Goal: Information Seeking & Learning: Learn about a topic

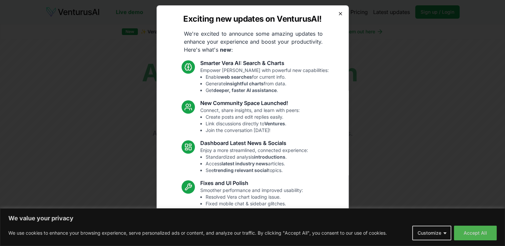
click at [338, 14] on icon "button" at bounding box center [340, 13] width 5 height 5
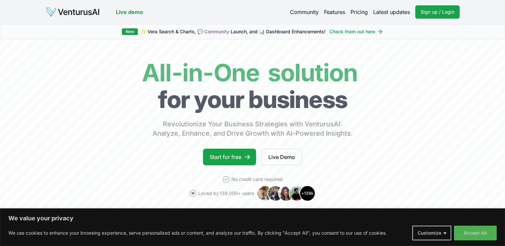
click at [357, 12] on link "Pricing" at bounding box center [359, 12] width 17 height 8
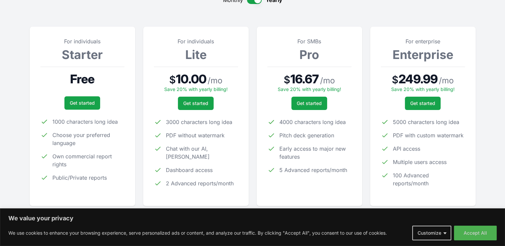
scroll to position [100, 0]
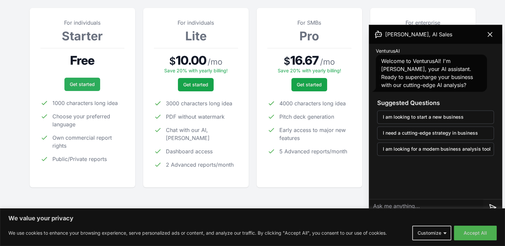
click at [88, 86] on link "Get started" at bounding box center [82, 84] width 36 height 13
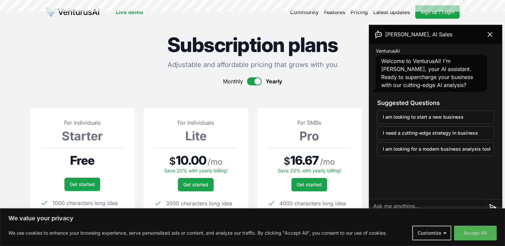
click at [72, 12] on img at bounding box center [73, 12] width 54 height 11
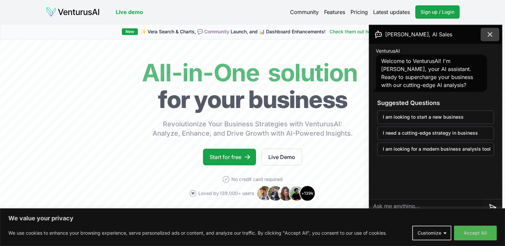
click at [492, 34] on icon at bounding box center [490, 34] width 8 height 8
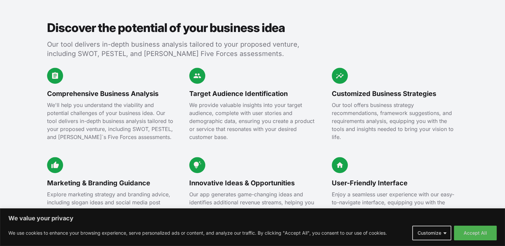
scroll to position [768, 0]
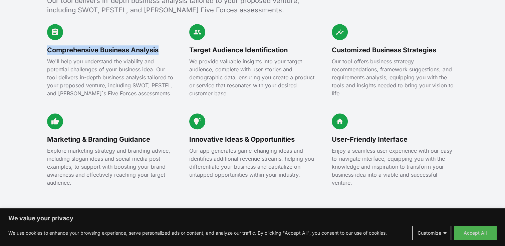
drag, startPoint x: 48, startPoint y: 41, endPoint x: 163, endPoint y: 41, distance: 114.9
click at [163, 45] on h3 "Comprehensive Business Analysis" at bounding box center [110, 49] width 127 height 9
copy h3 "Comprehensive Business Analysis"
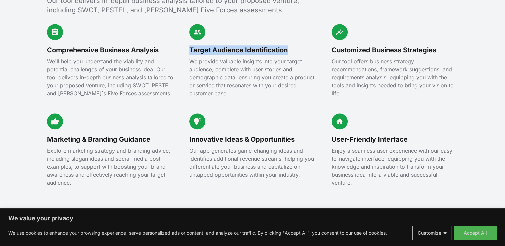
drag, startPoint x: 288, startPoint y: 40, endPoint x: 189, endPoint y: 38, distance: 98.8
click at [189, 45] on h3 "Target Audience Identification" at bounding box center [252, 49] width 127 height 9
copy h3 "Target Audience Identification"
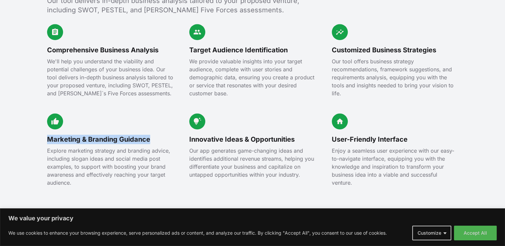
drag, startPoint x: 152, startPoint y: 130, endPoint x: 47, endPoint y: 134, distance: 104.2
click at [47, 135] on h3 "Marketing & Branding Guidance" at bounding box center [110, 139] width 127 height 9
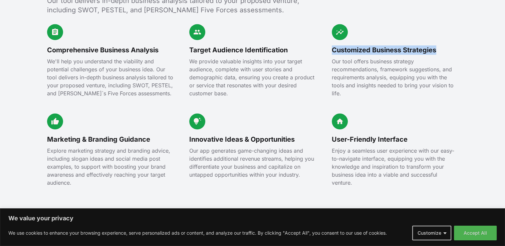
drag, startPoint x: 441, startPoint y: 39, endPoint x: 330, endPoint y: 43, distance: 111.6
click at [330, 43] on div "Comprehensive Business Analysis We'll help you understand the viability and pot…" at bounding box center [252, 105] width 411 height 163
copy h3 "Customized Business Strategies"
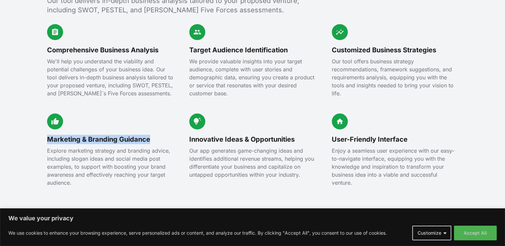
drag, startPoint x: 153, startPoint y: 131, endPoint x: 47, endPoint y: 129, distance: 105.8
click at [47, 135] on h3 "Marketing & Branding Guidance" at bounding box center [110, 139] width 127 height 9
copy h3 "Marketing & Branding Guidance"
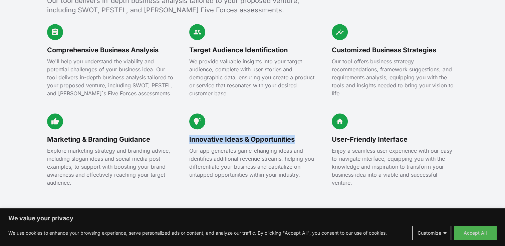
drag, startPoint x: 189, startPoint y: 129, endPoint x: 301, endPoint y: 130, distance: 111.8
click at [301, 135] on h3 "Innovative Ideas & Opportunities" at bounding box center [252, 139] width 127 height 9
copy h3 "Innovative Ideas & Opportunities"
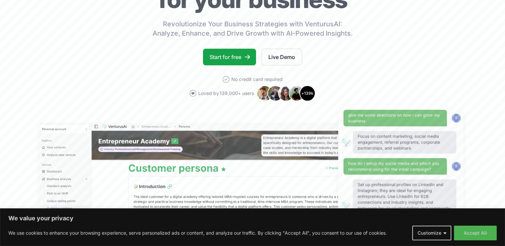
scroll to position [0, 0]
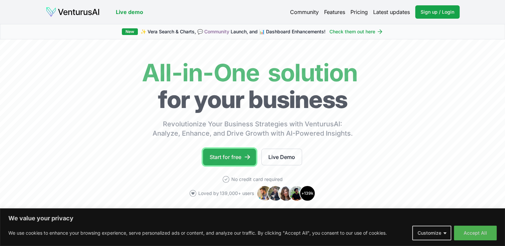
click at [235, 157] on link "Start for free" at bounding box center [229, 157] width 53 height 17
